Goal: Information Seeking & Learning: Learn about a topic

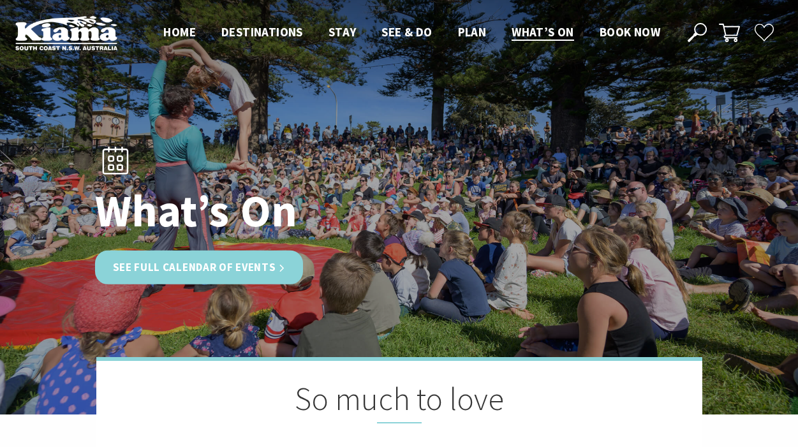
click at [241, 271] on link "See Full Calendar of Events" at bounding box center [199, 268] width 209 height 34
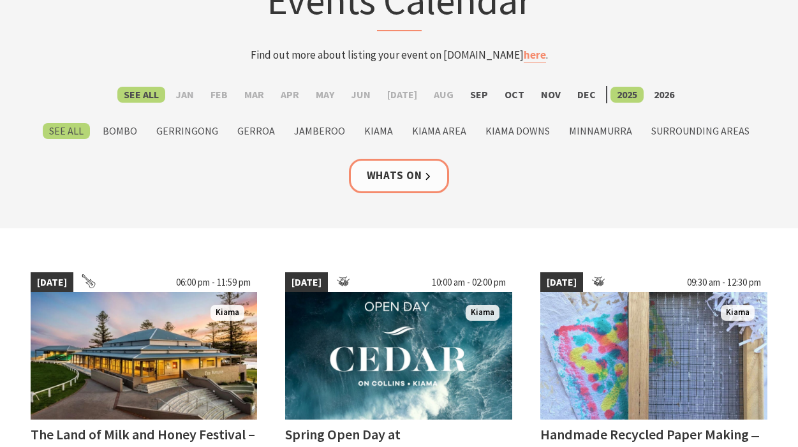
scroll to position [123, 0]
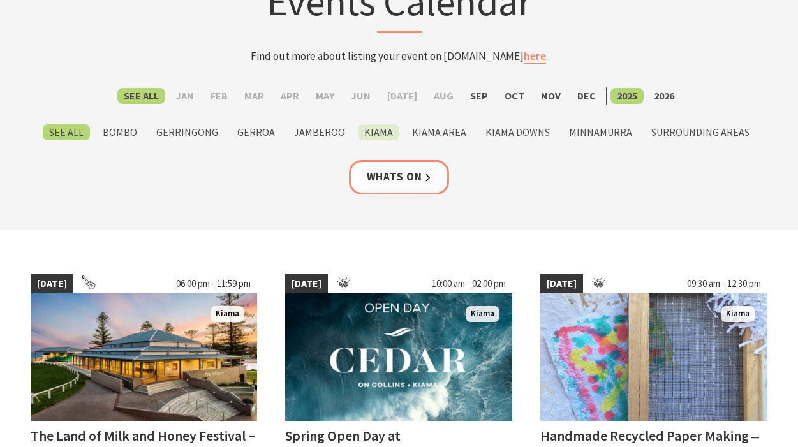
click at [382, 133] on label "Kiama" at bounding box center [378, 132] width 41 height 16
click at [0, 0] on input "Kiama" at bounding box center [0, 0] width 0 height 0
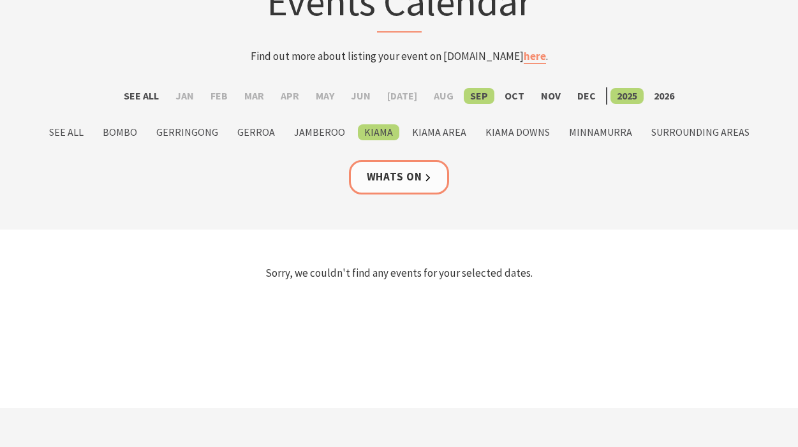
scroll to position [124, 0]
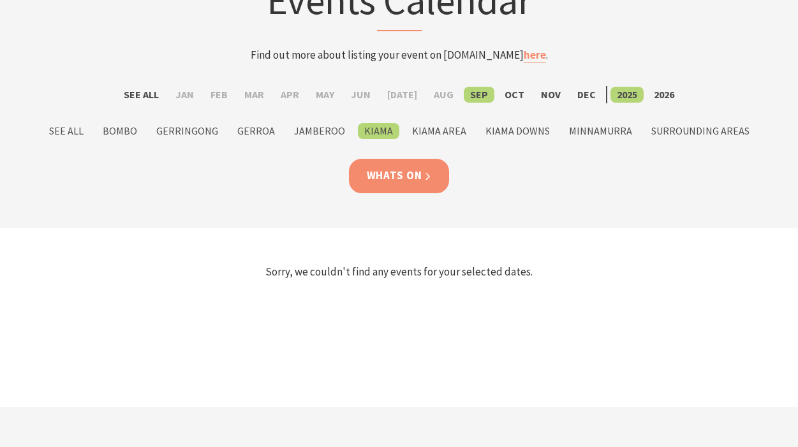
click at [405, 173] on link "Whats On" at bounding box center [399, 176] width 101 height 34
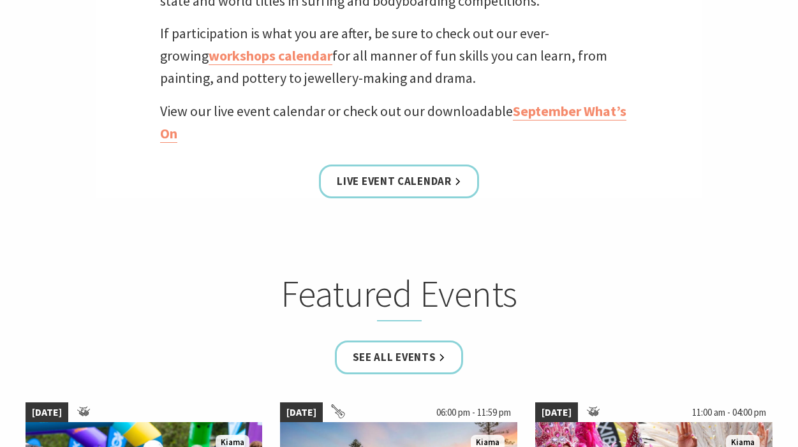
scroll to position [592, 0]
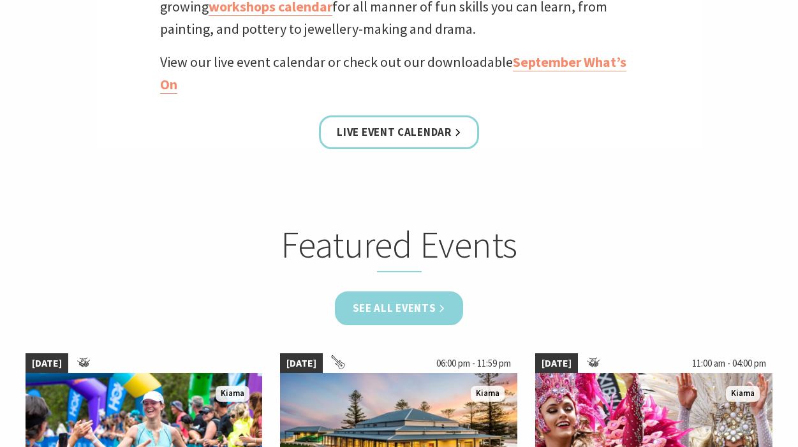
click at [397, 297] on link "See all Events" at bounding box center [399, 309] width 129 height 34
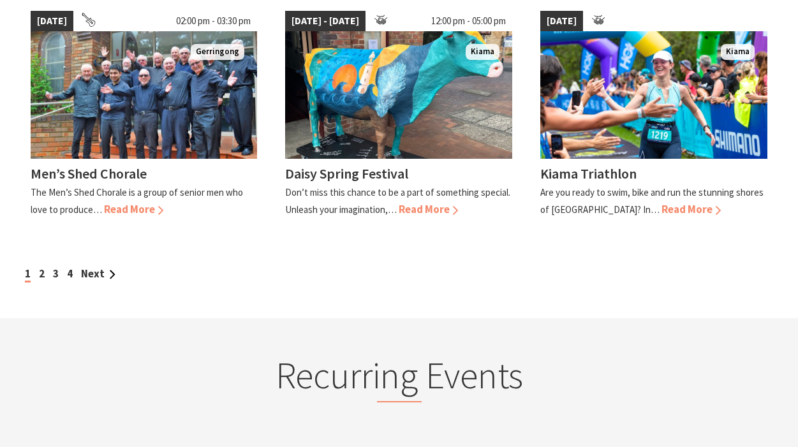
scroll to position [1233, 0]
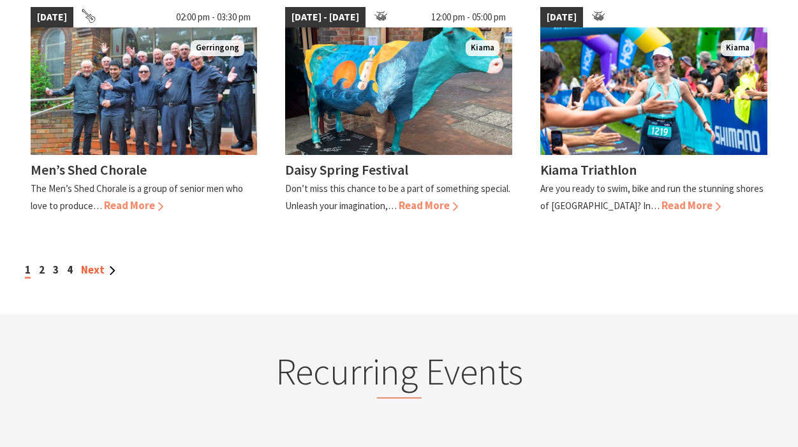
click at [94, 263] on link "Next" at bounding box center [98, 270] width 34 height 14
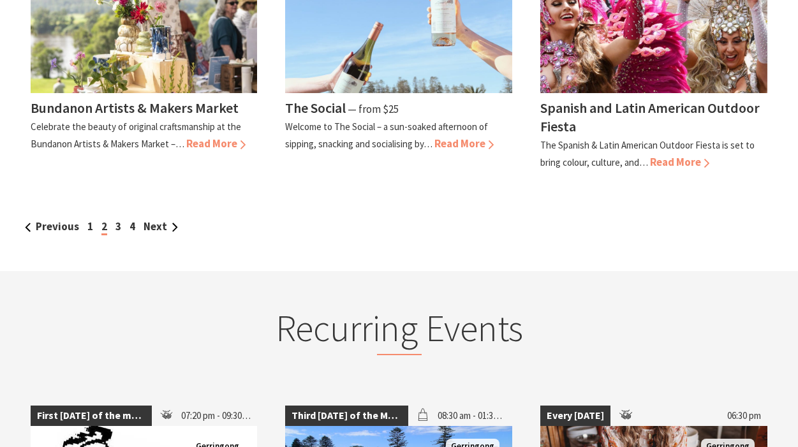
scroll to position [1260, 0]
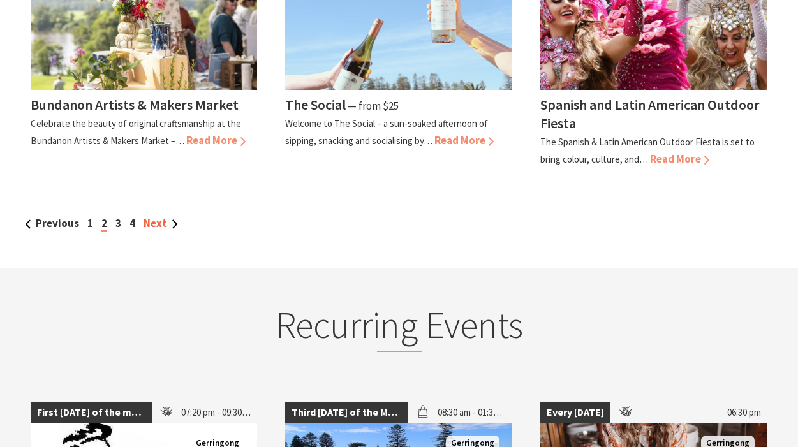
click at [157, 221] on link "Next" at bounding box center [161, 223] width 34 height 14
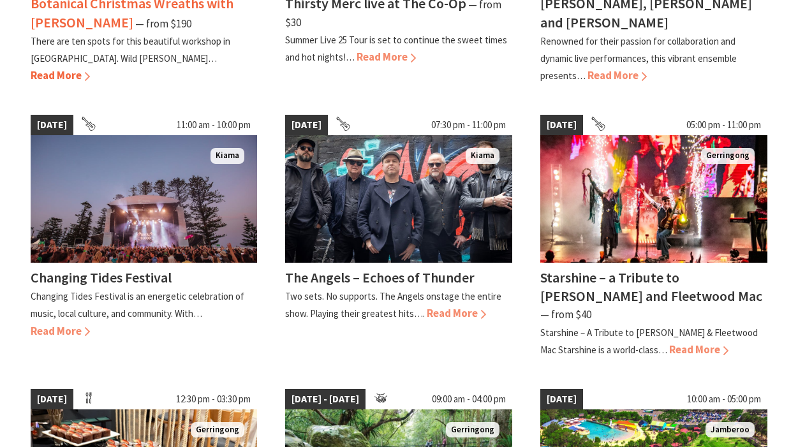
scroll to position [813, 0]
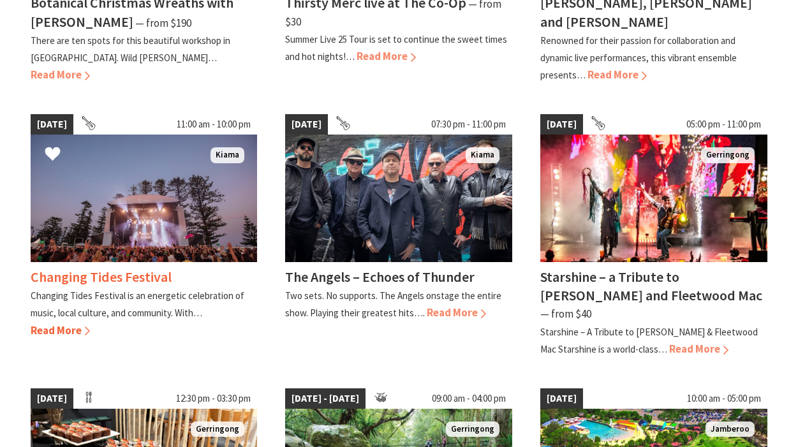
click at [108, 268] on h4 "Changing Tides Festival" at bounding box center [101, 277] width 141 height 18
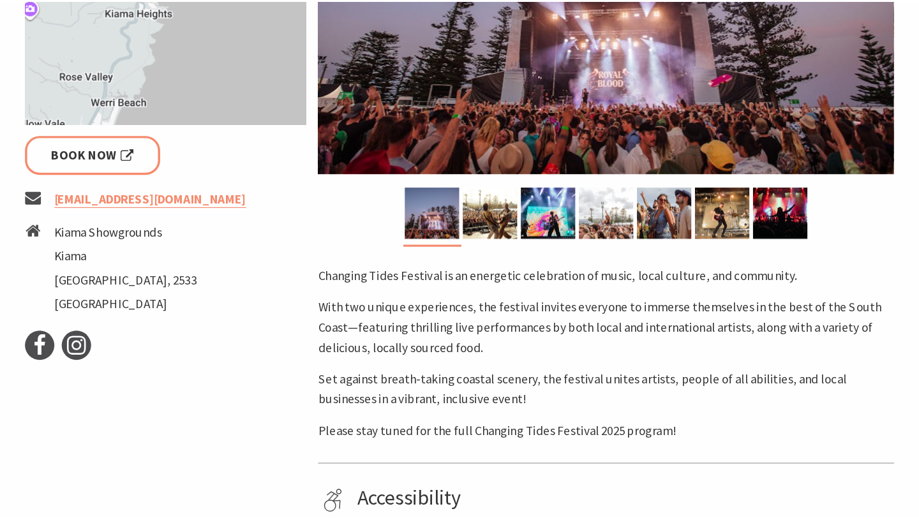
scroll to position [421, 0]
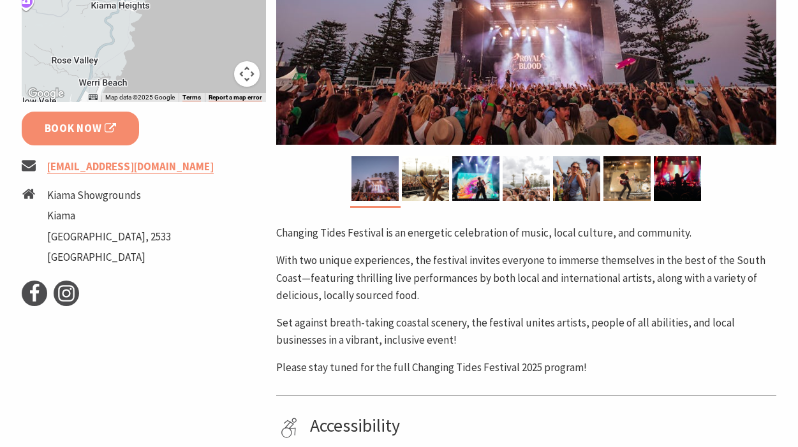
click at [86, 138] on link "Book Now" at bounding box center [81, 129] width 118 height 34
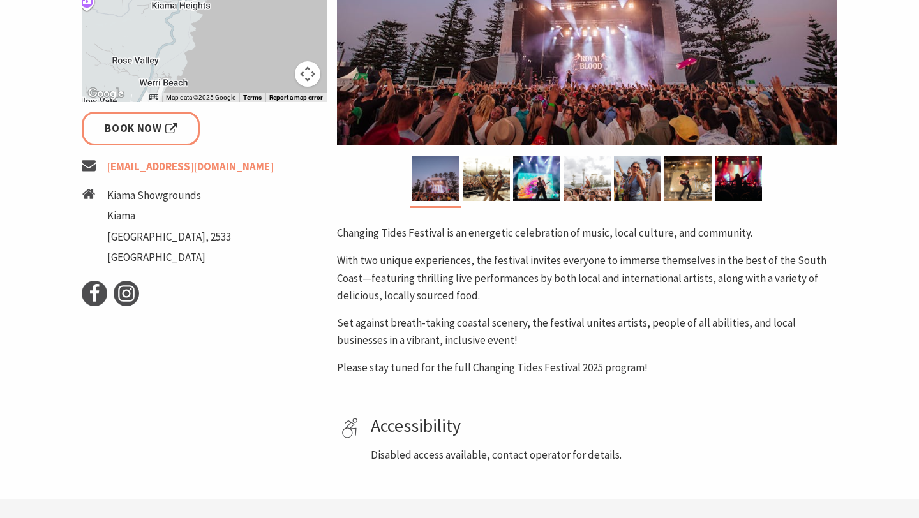
scroll to position [406, 0]
